Goal: Task Accomplishment & Management: Use online tool/utility

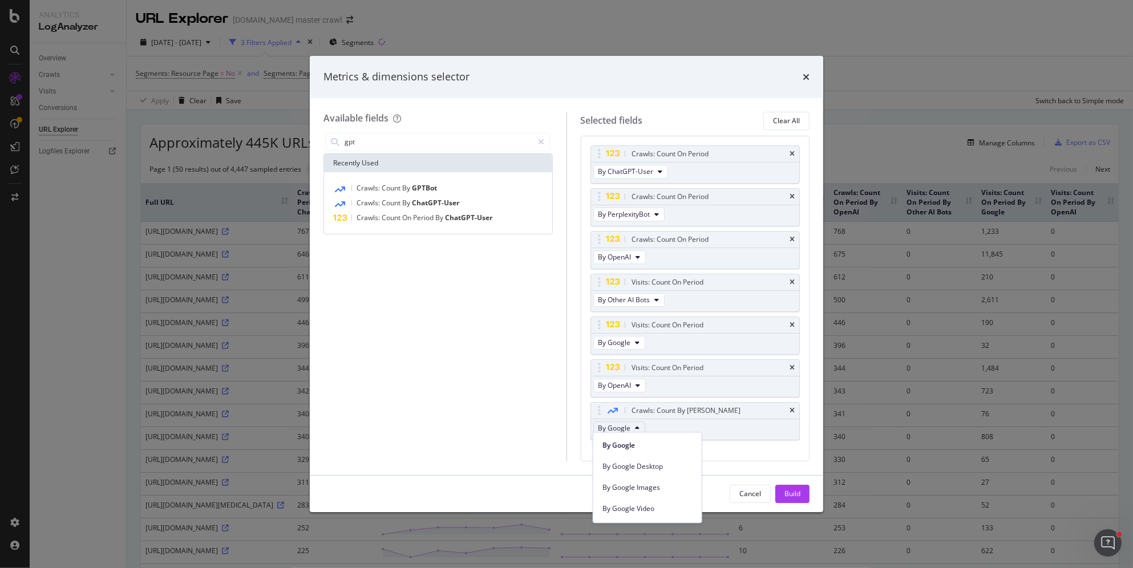
scroll to position [192, 0]
click at [801, 77] on div "Metrics & dimensions selector" at bounding box center [566, 77] width 486 height 15
click at [805, 75] on icon "times" at bounding box center [805, 76] width 7 height 9
